Goal: Obtain resource: Download file/media

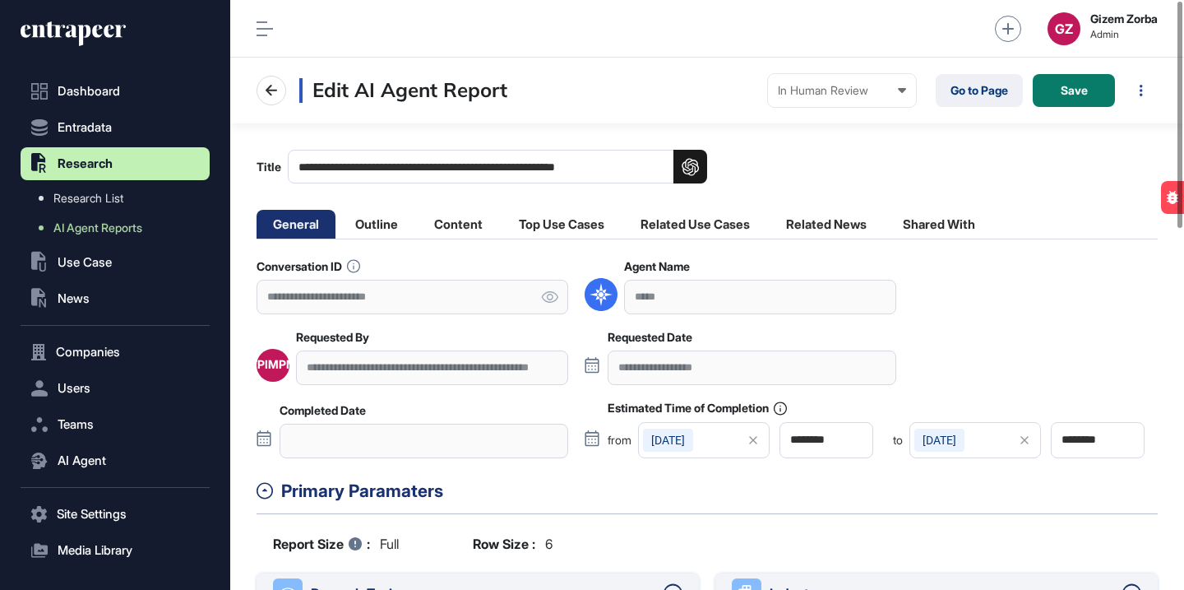
click at [836, 75] on div "In Human Review Created In Outline Review In Progress Completed In Human Review…" at bounding box center [842, 90] width 148 height 33
click at [0, 0] on div "Completed" at bounding box center [0, 0] width 0 height 0
click at [740, 96] on div at bounding box center [733, 90] width 33 height 16
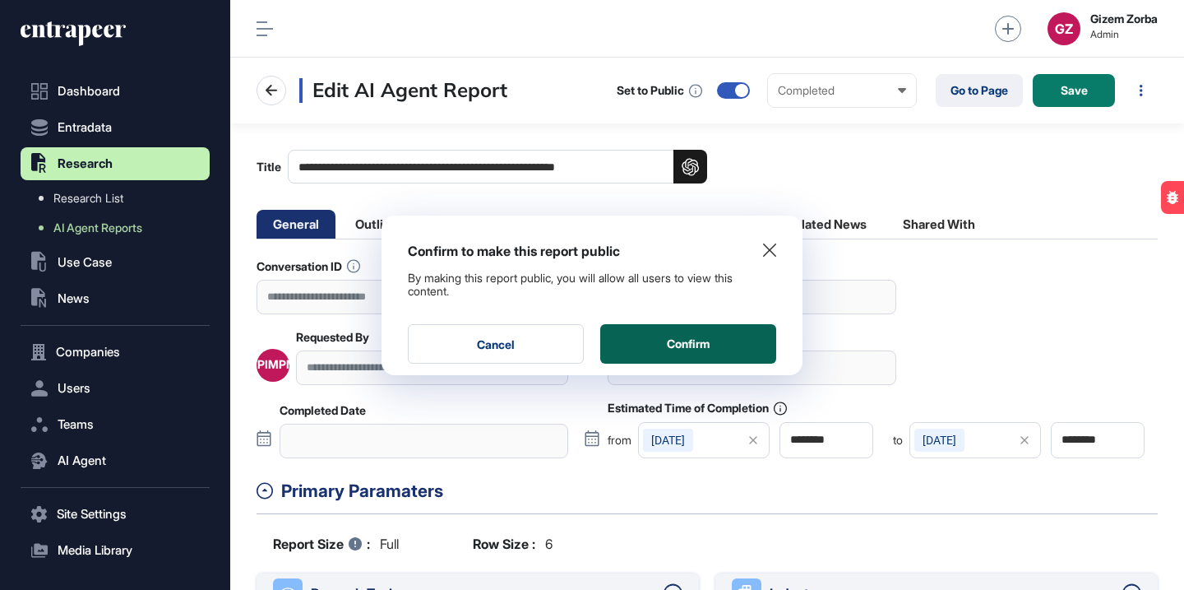
click at [760, 349] on button "Confirm" at bounding box center [688, 343] width 176 height 39
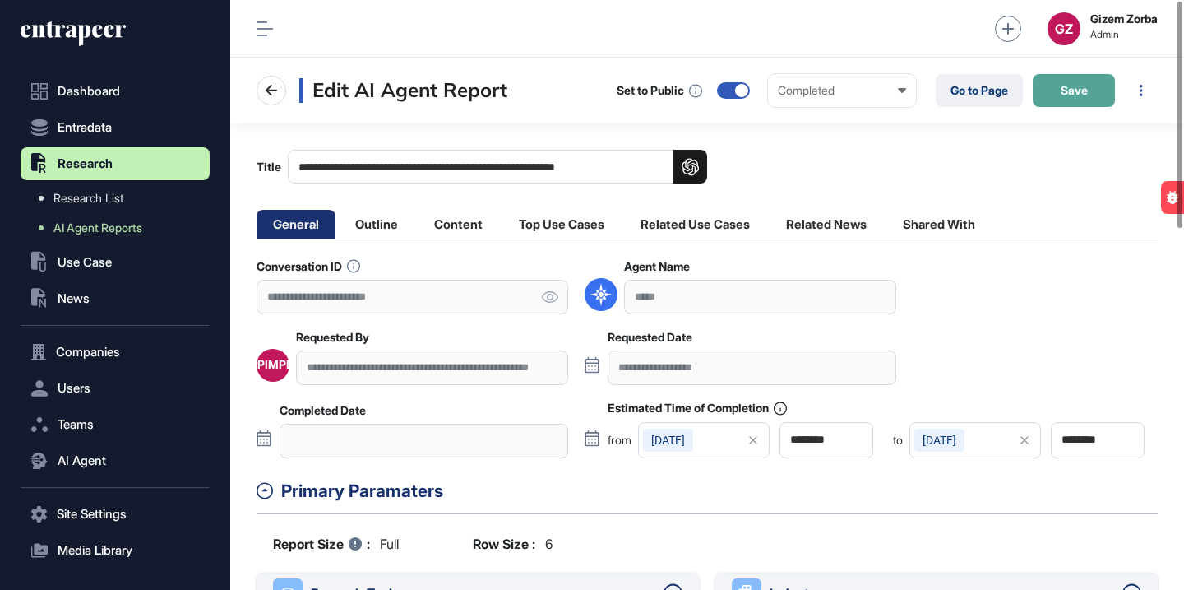
click at [1080, 90] on span "Save" at bounding box center [1074, 91] width 27 height 12
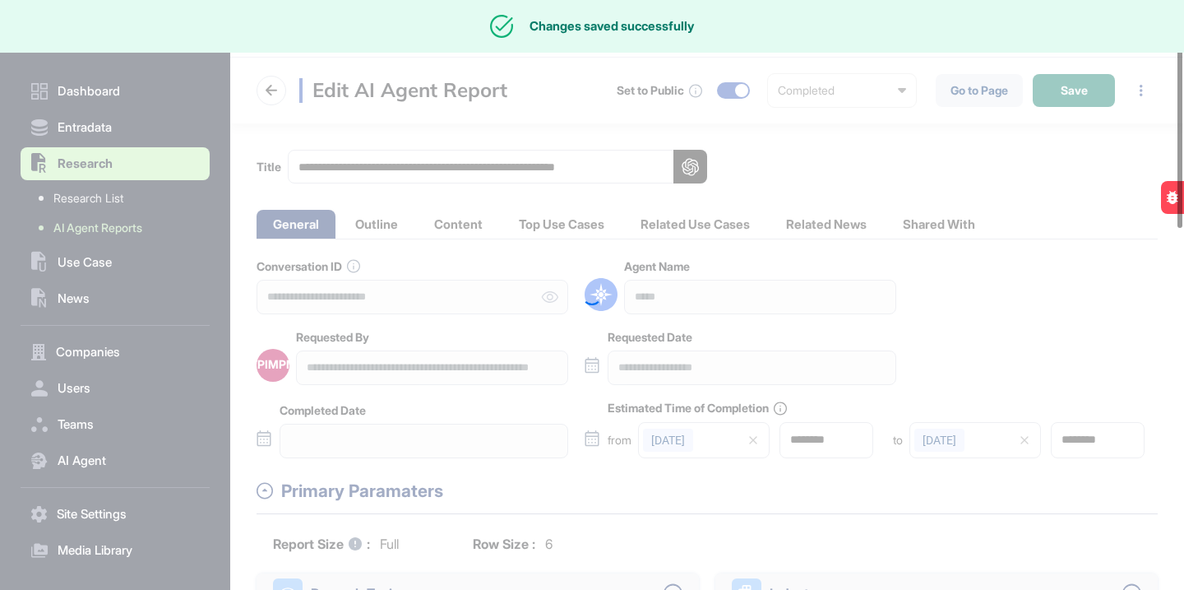
type input "**********"
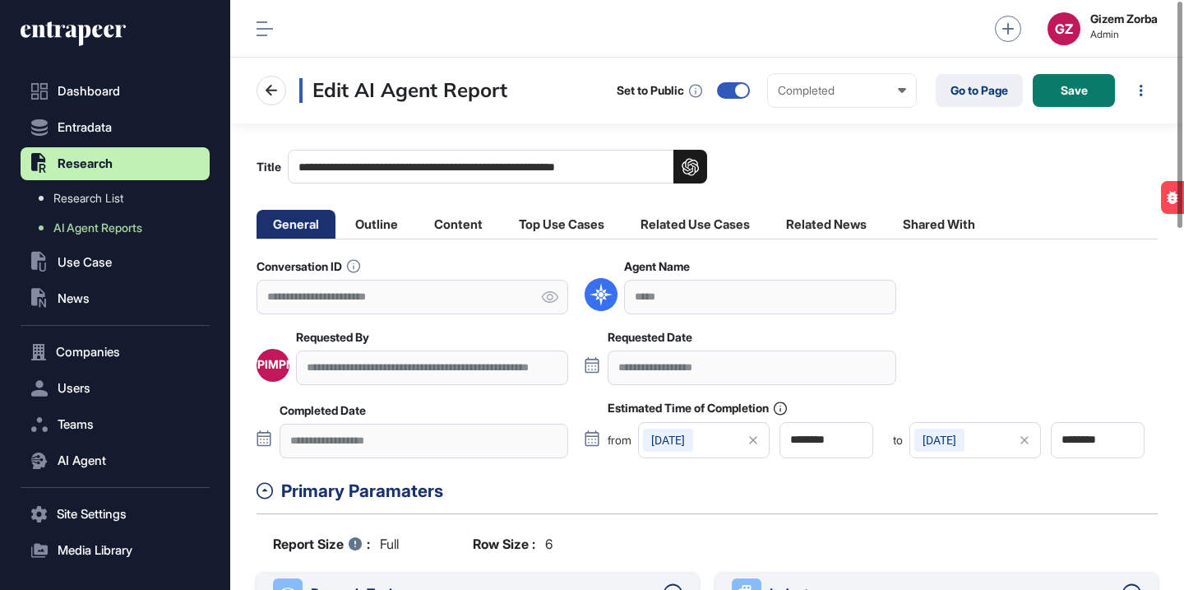
click at [928, 93] on div "Set to Public Completed Created In Outline Review In Progress Completed In Huma…" at bounding box center [887, 90] width 541 height 33
click at [948, 83] on link "Go to Page" at bounding box center [979, 90] width 87 height 33
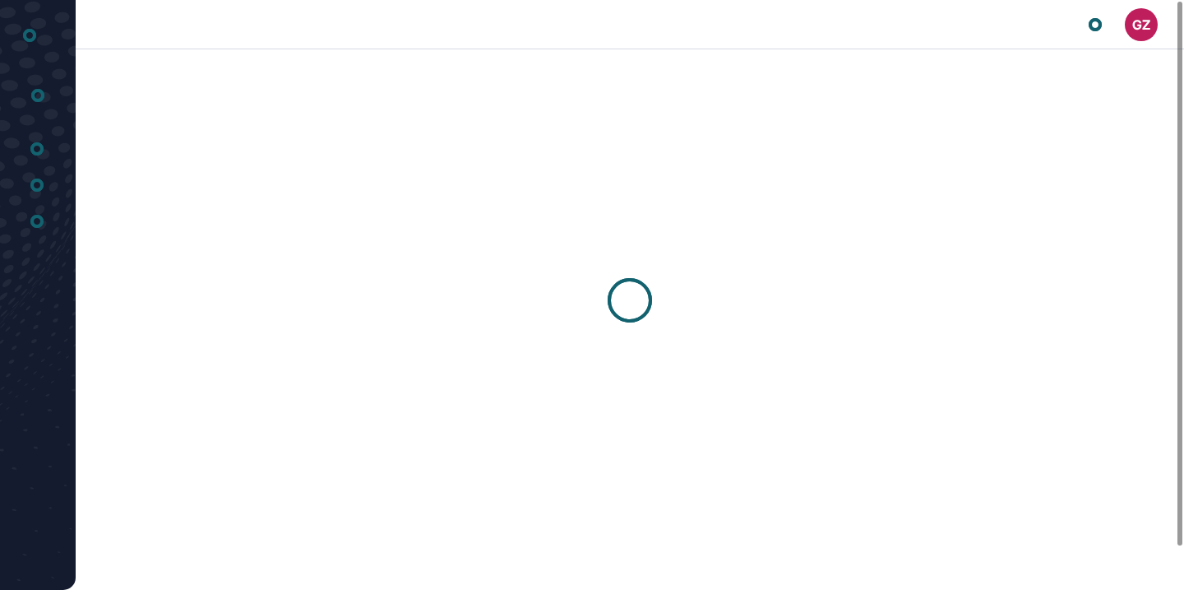
scroll to position [1, 1]
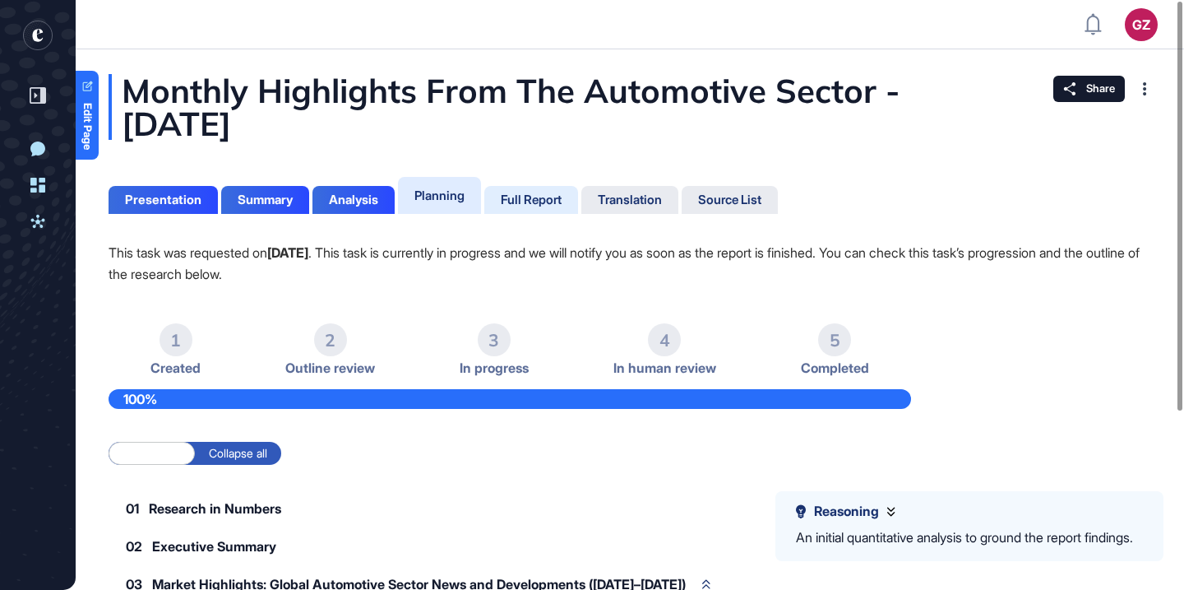
click at [529, 203] on div "Full Report" at bounding box center [531, 199] width 61 height 15
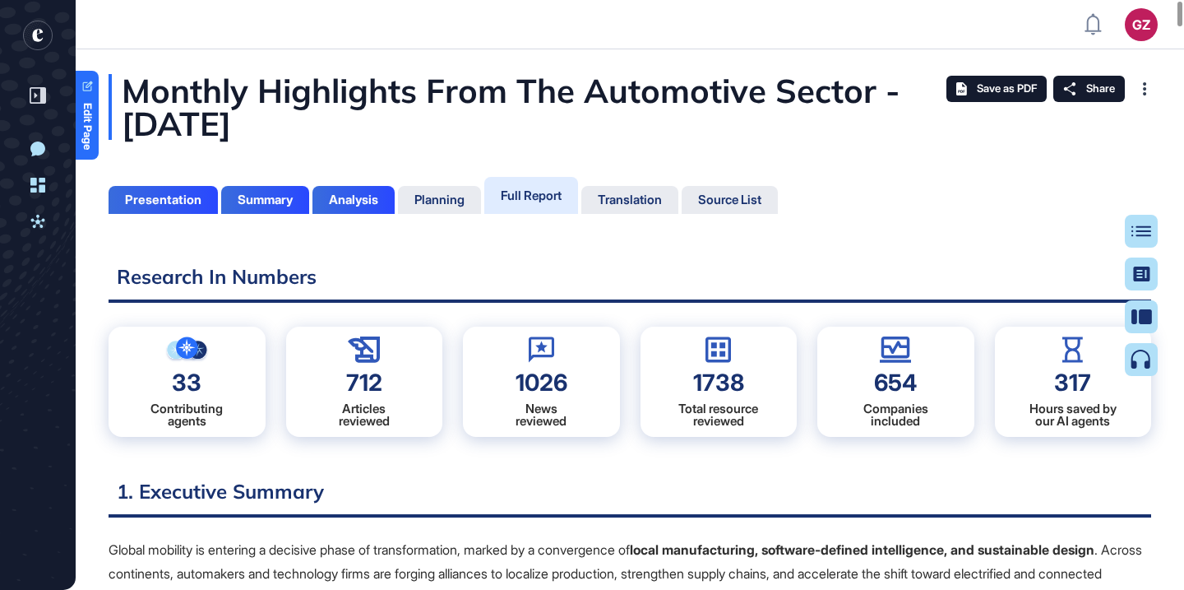
scroll to position [7, 1]
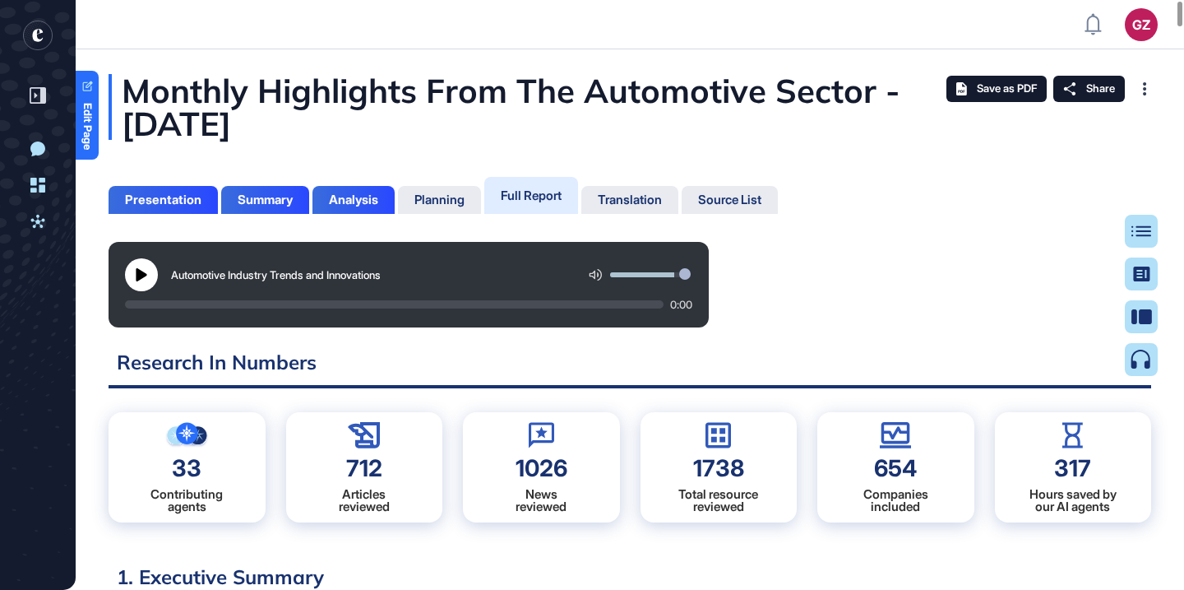
click at [402, 104] on div "Monthly Highlights From The Automotive Sector - [DATE]" at bounding box center [630, 107] width 1043 height 66
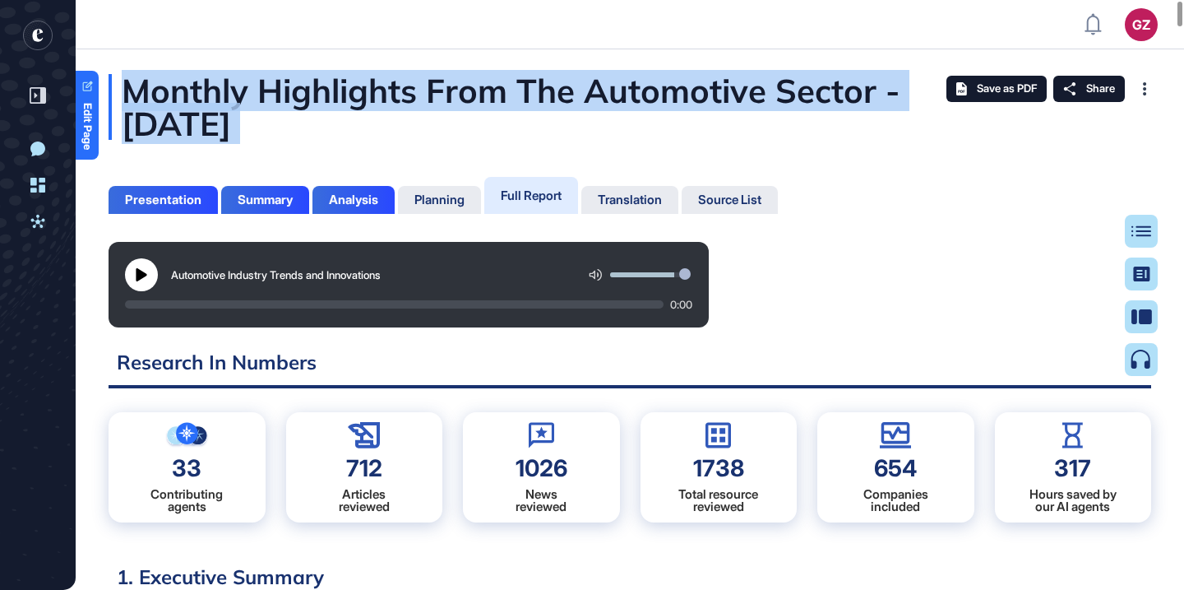
click at [402, 104] on div "Monthly Highlights From The Automotive Sector - [DATE]" at bounding box center [630, 107] width 1043 height 66
copy div "Monthly Highlights From The Automotive Sector - [DATE]"
click at [1141, 240] on div at bounding box center [1147, 231] width 33 height 33
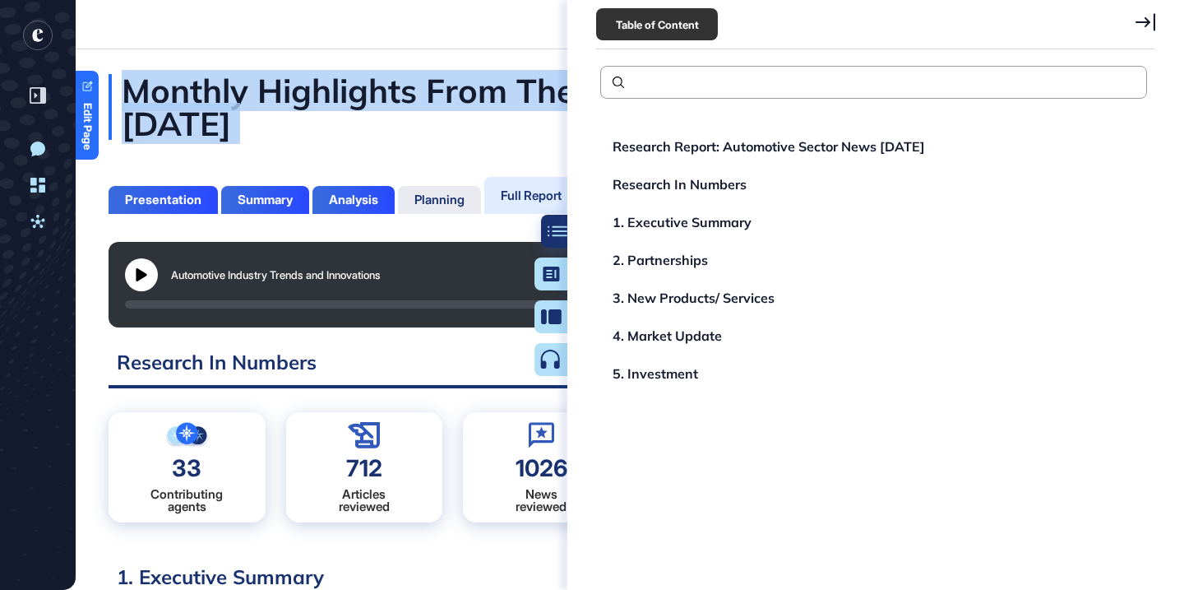
click at [561, 229] on icon at bounding box center [558, 230] width 20 height 11
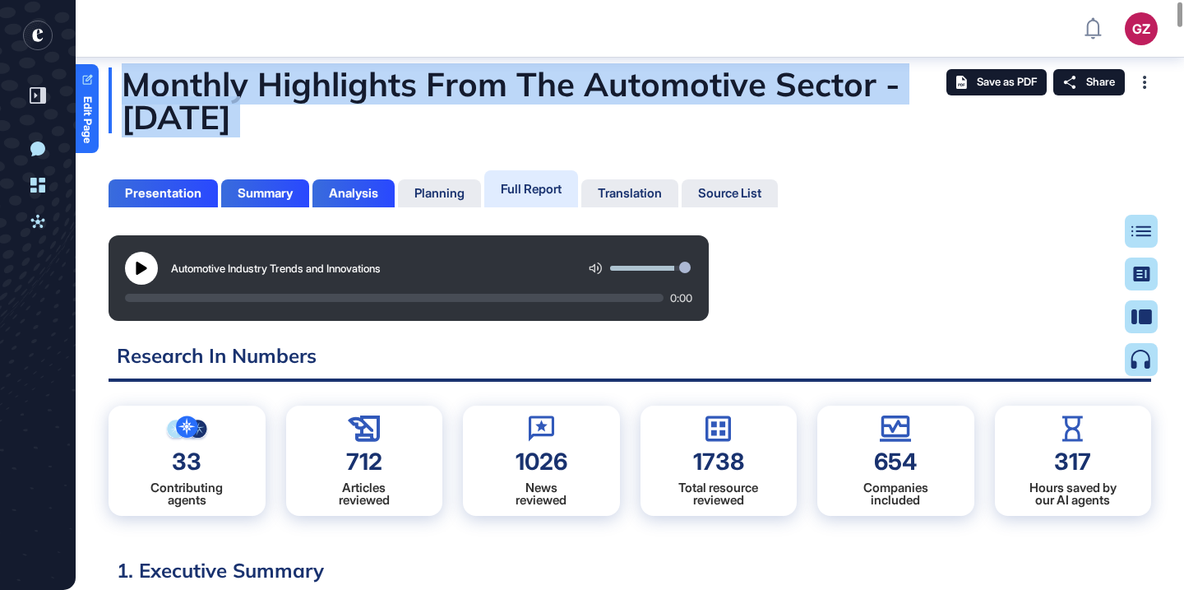
scroll to position [0, 0]
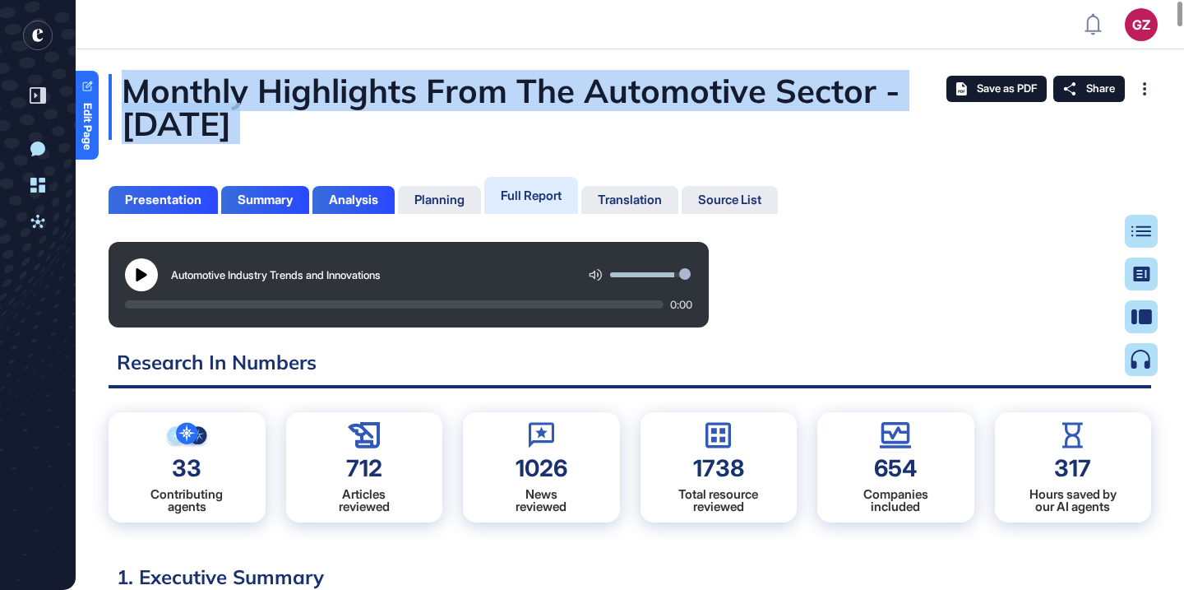
click at [902, 137] on div "Monthly Highlights From The Automotive Sector - [DATE]" at bounding box center [630, 107] width 1043 height 66
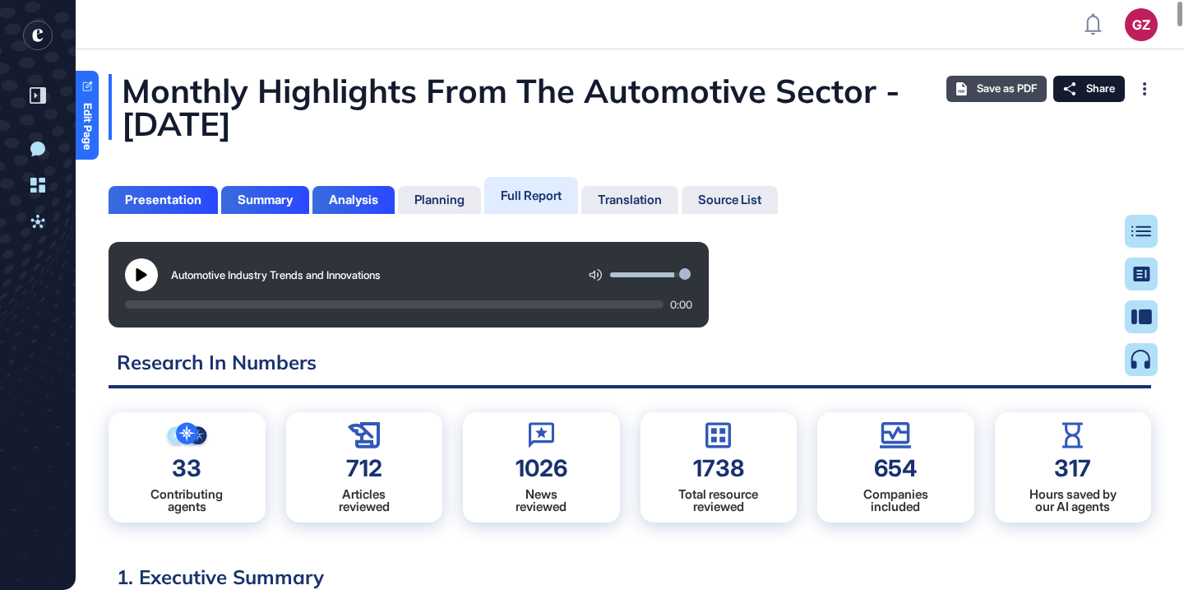
click at [998, 86] on span "Save as PDF" at bounding box center [1007, 88] width 60 height 13
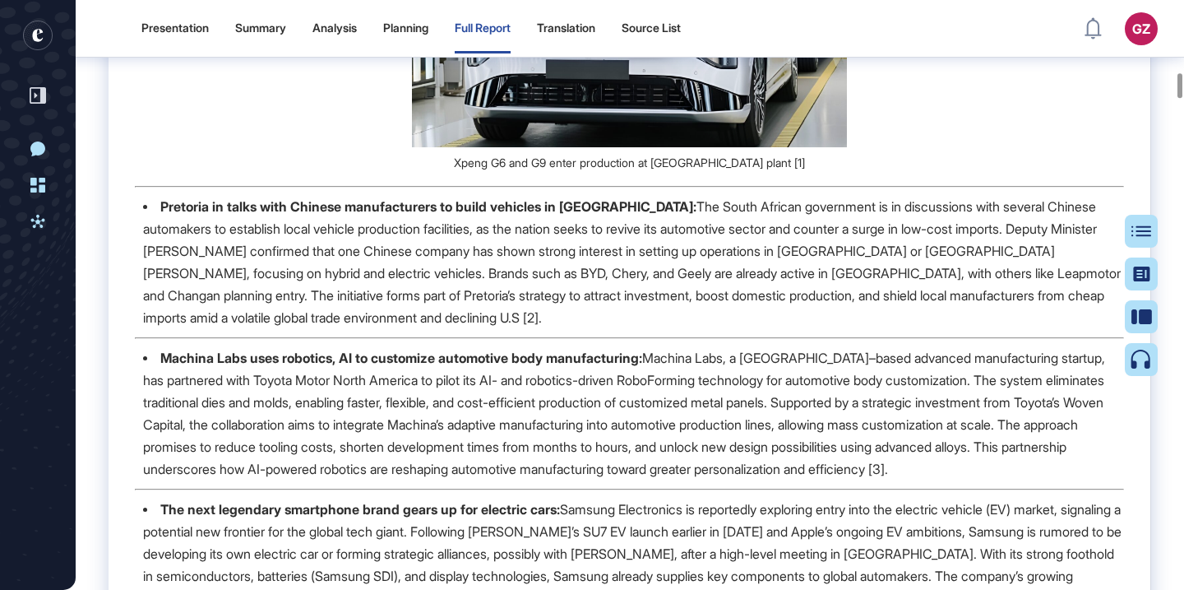
scroll to position [3329, 0]
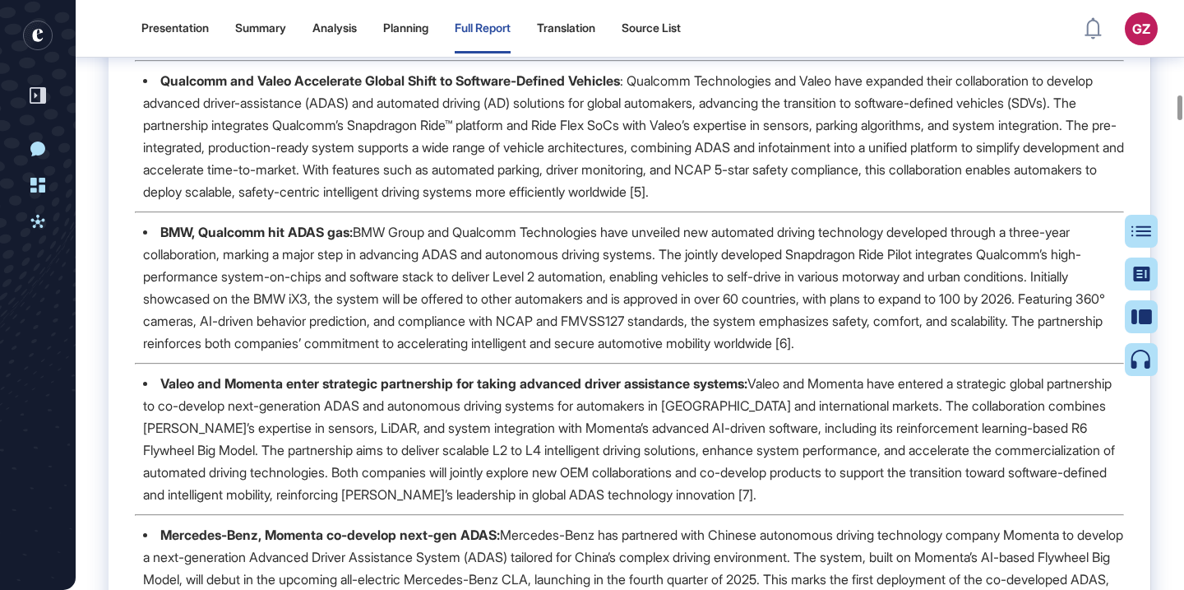
click at [686, 192] on span "Qualcomm and Valeo Accelerate Global Shift to Software-Defined Vehicles : Qualc…" at bounding box center [633, 135] width 981 height 127
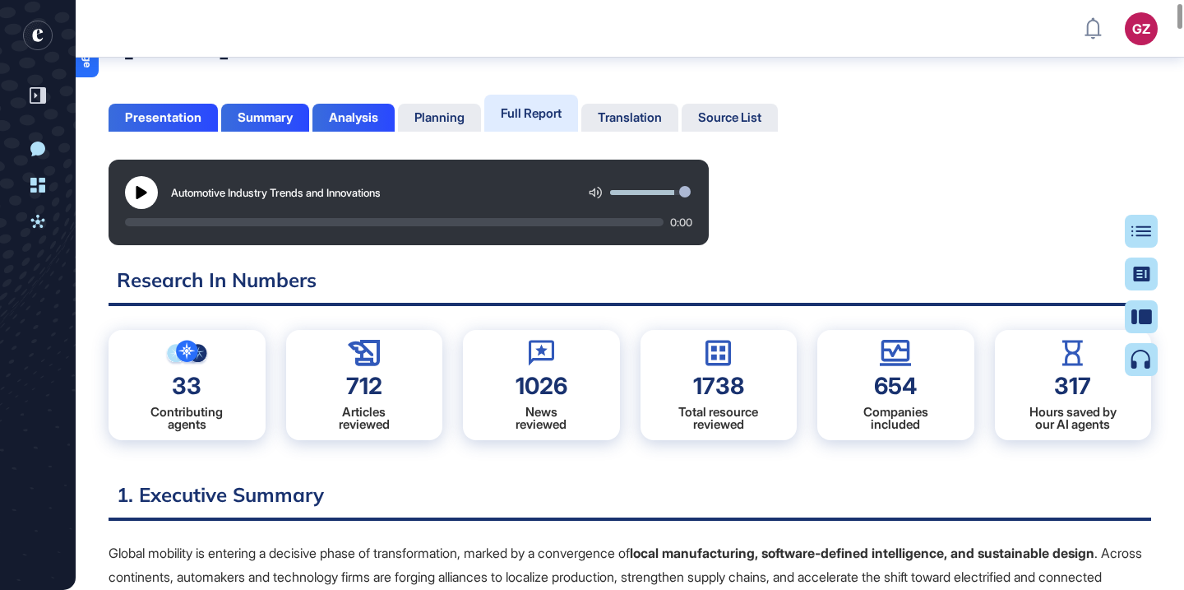
scroll to position [0, 0]
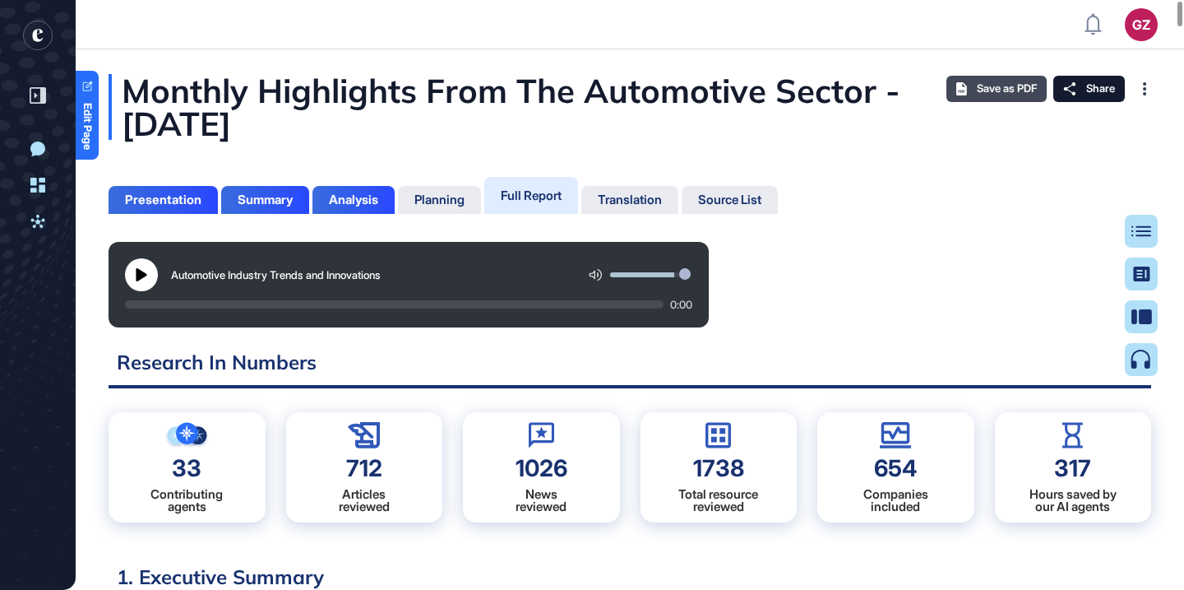
click at [977, 91] on span "Save as PDF" at bounding box center [1007, 88] width 60 height 13
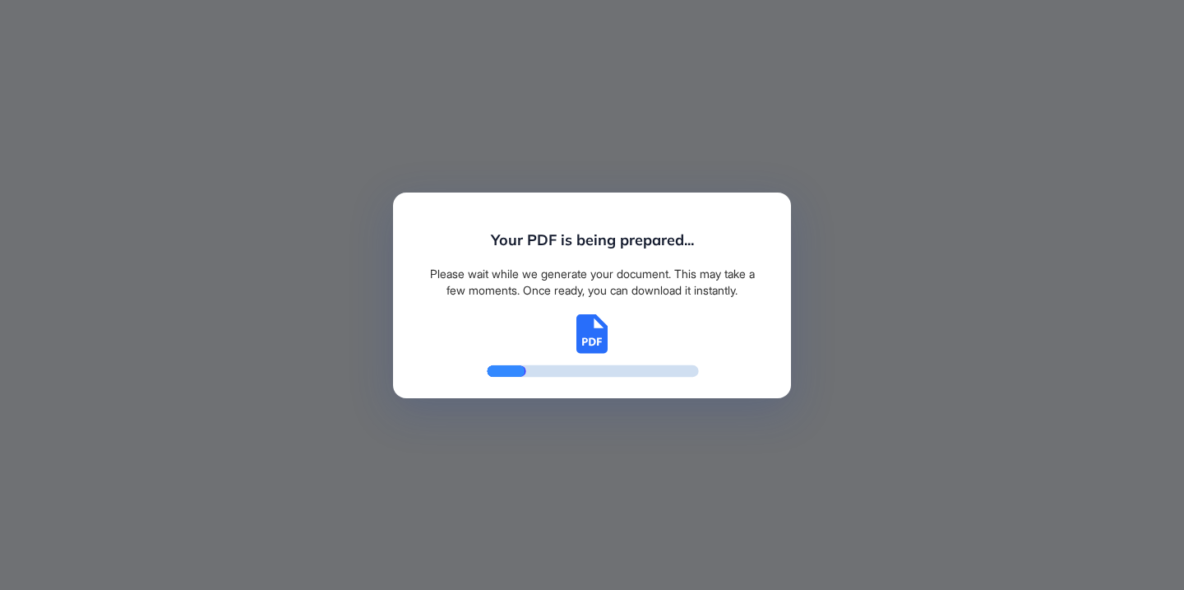
scroll to position [7, 1]
